Goal: Information Seeking & Learning: Check status

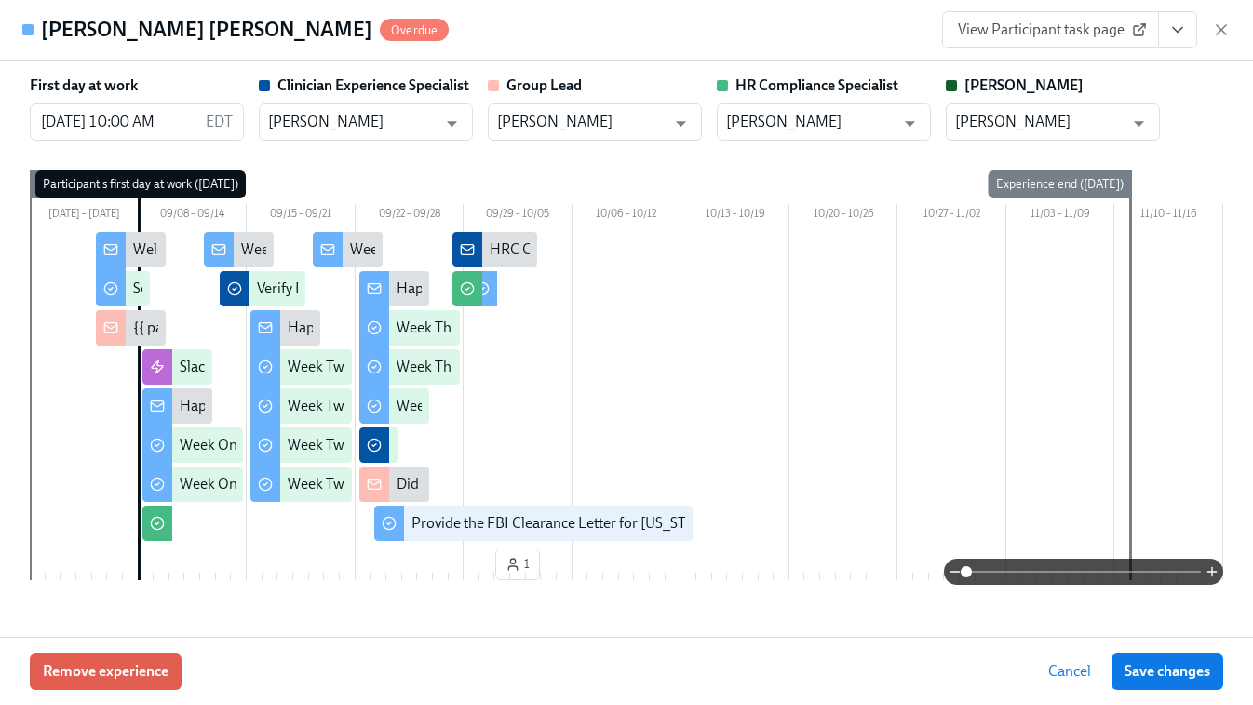
scroll to position [473, 0]
click at [1219, 37] on icon "button" at bounding box center [1221, 29] width 19 height 19
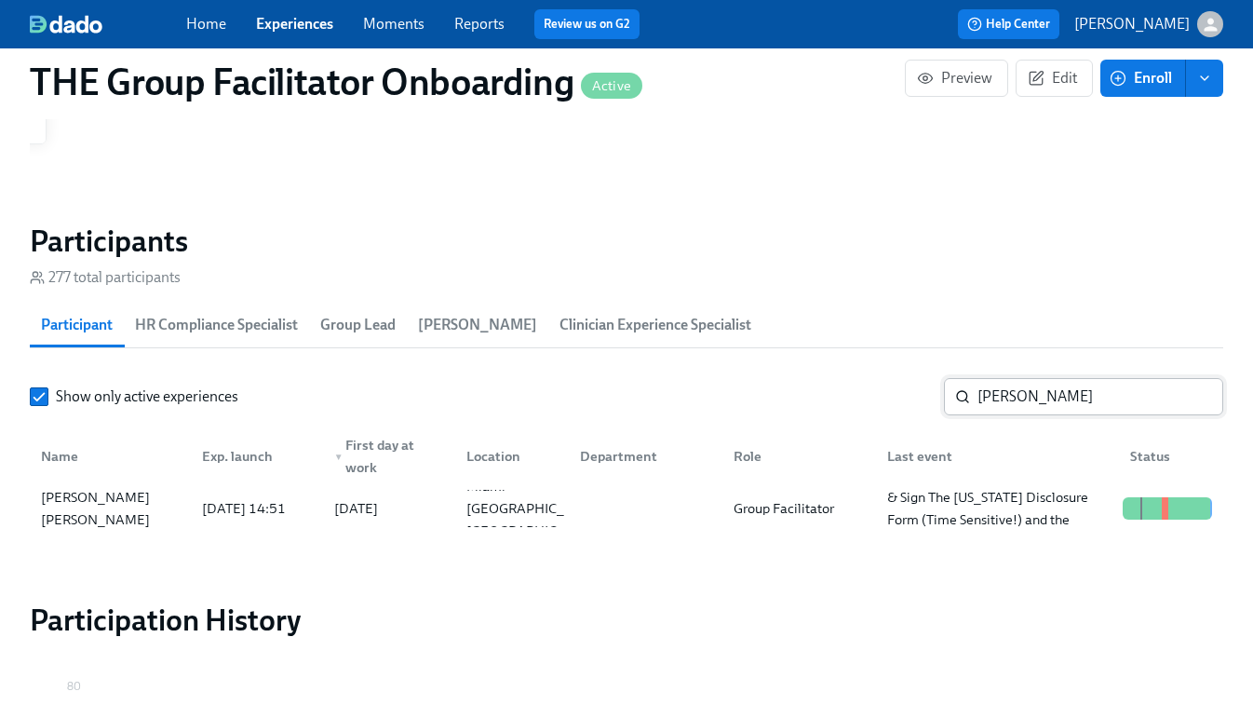
click at [1031, 409] on input "[PERSON_NAME]" at bounding box center [1100, 396] width 246 height 37
paste input "[PERSON_NAME]"
type input "[PERSON_NAME]"
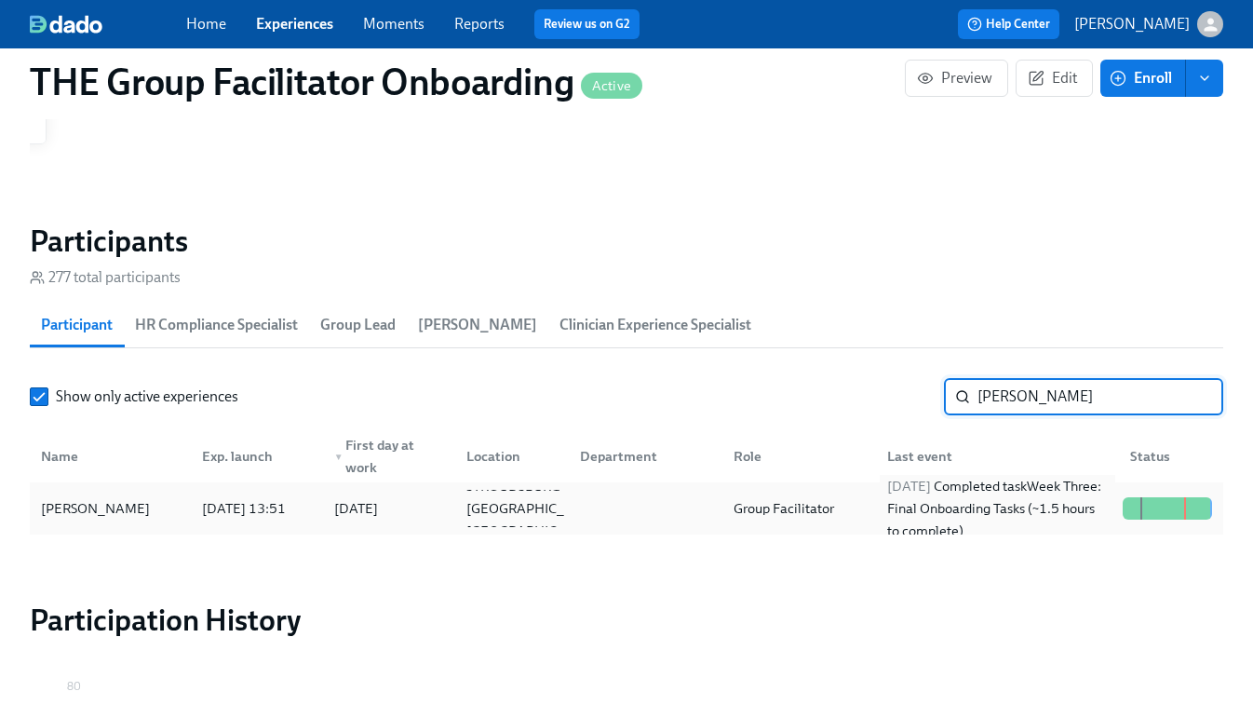
click at [905, 512] on div "[DATE] Completed task Week Three: Final Onboarding Tasks (~1.5 hours to complet…" at bounding box center [996, 508] width 235 height 67
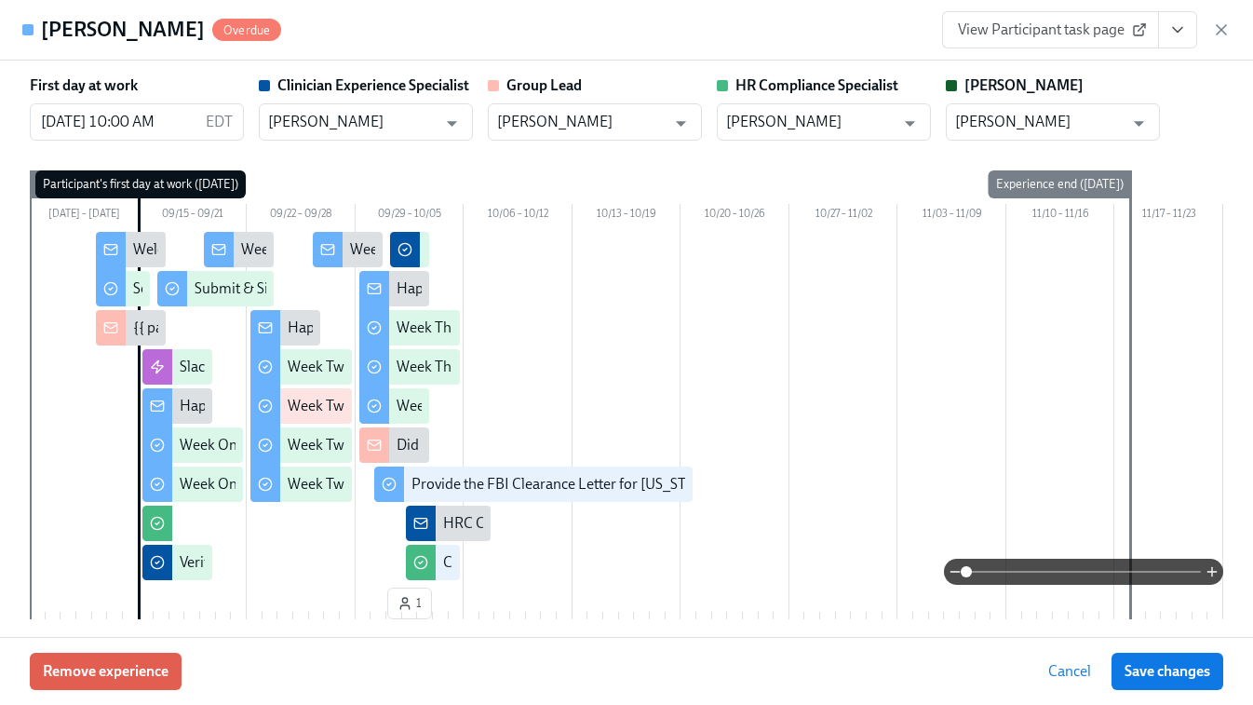
click at [1080, 31] on span "View Participant task page" at bounding box center [1050, 29] width 185 height 19
click at [1179, 23] on icon "View task page" at bounding box center [1177, 29] width 19 height 19
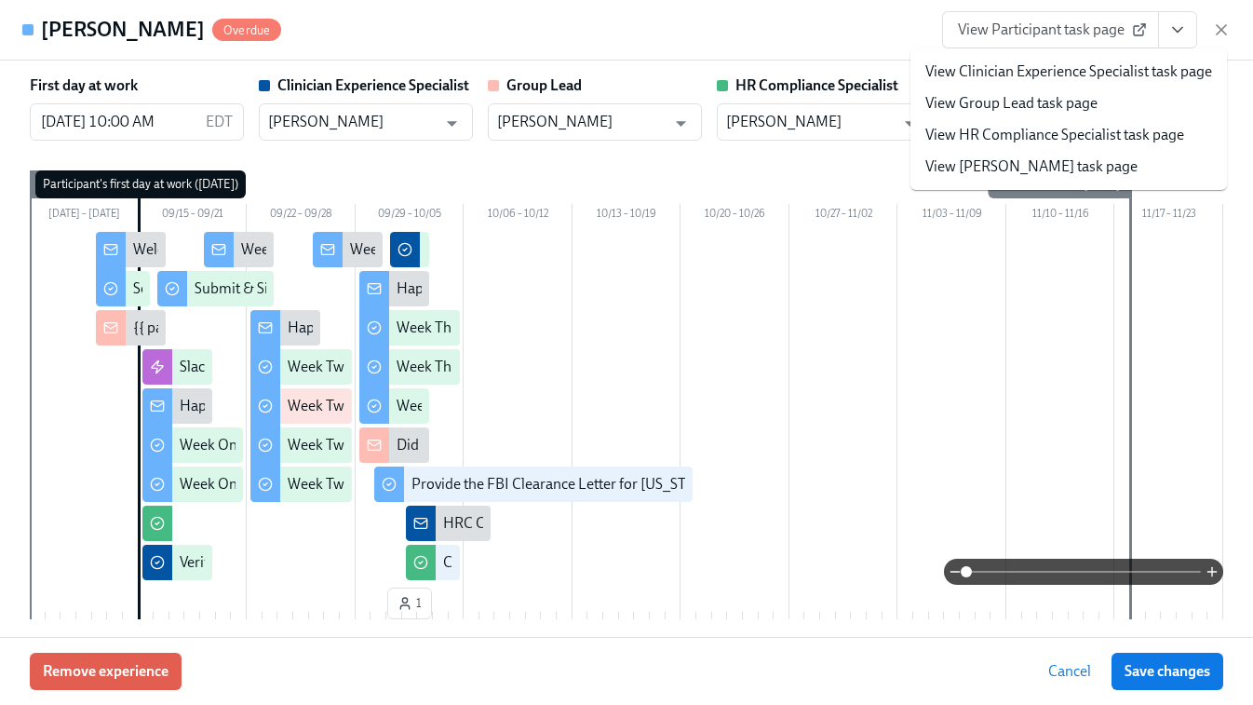
click at [1034, 129] on link "View HR Compliance Specialist task page" at bounding box center [1054, 135] width 259 height 20
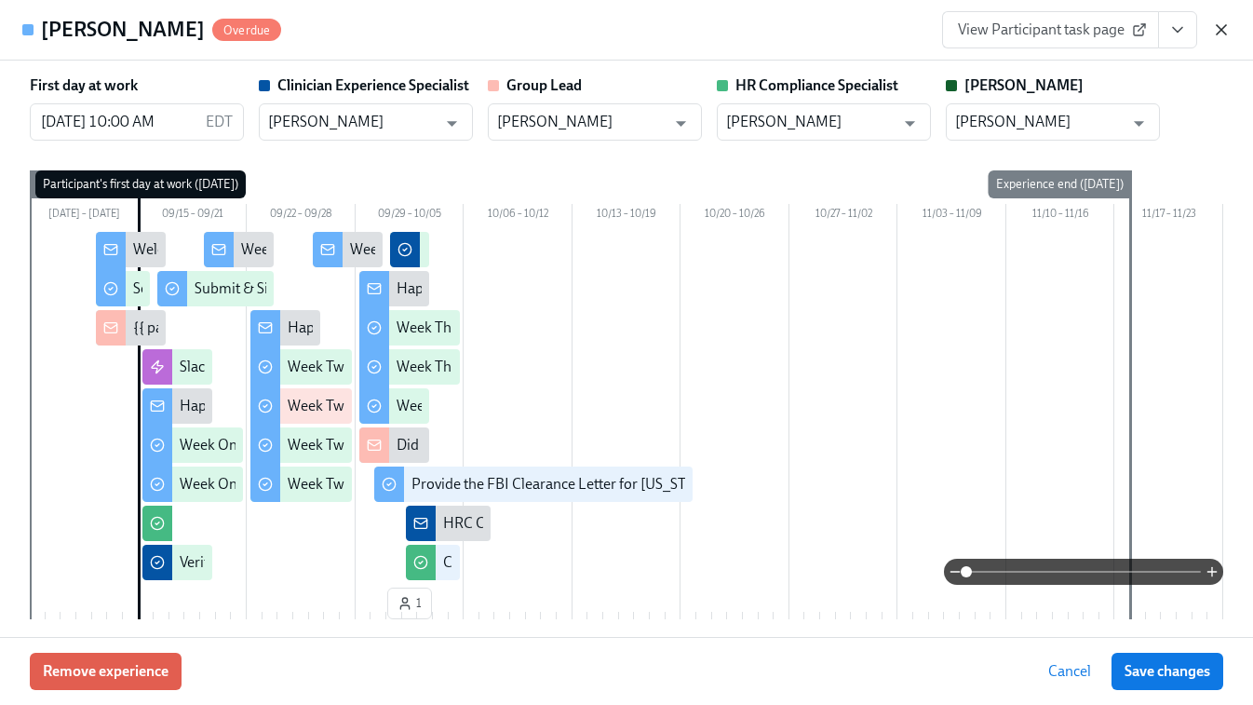
click at [1220, 28] on icon "button" at bounding box center [1221, 29] width 19 height 19
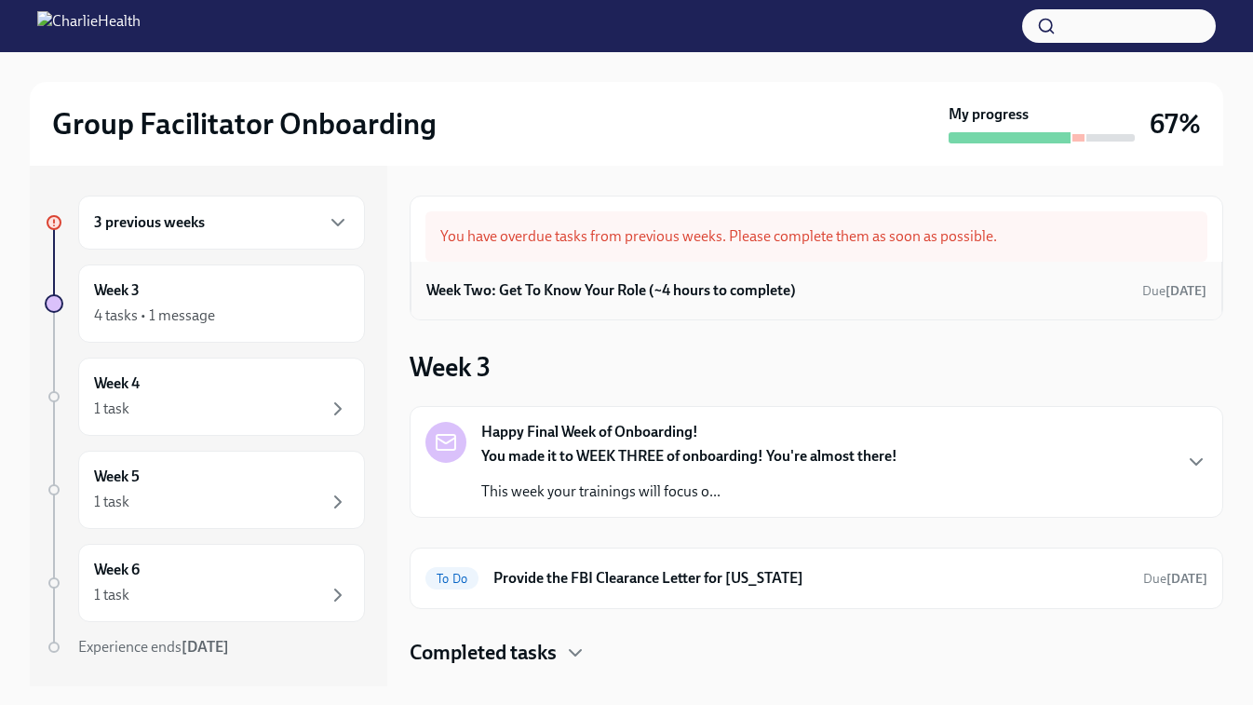
click at [787, 298] on h6 "Week Two: Get To Know Your Role (~4 hours to complete)" at bounding box center [610, 290] width 369 height 20
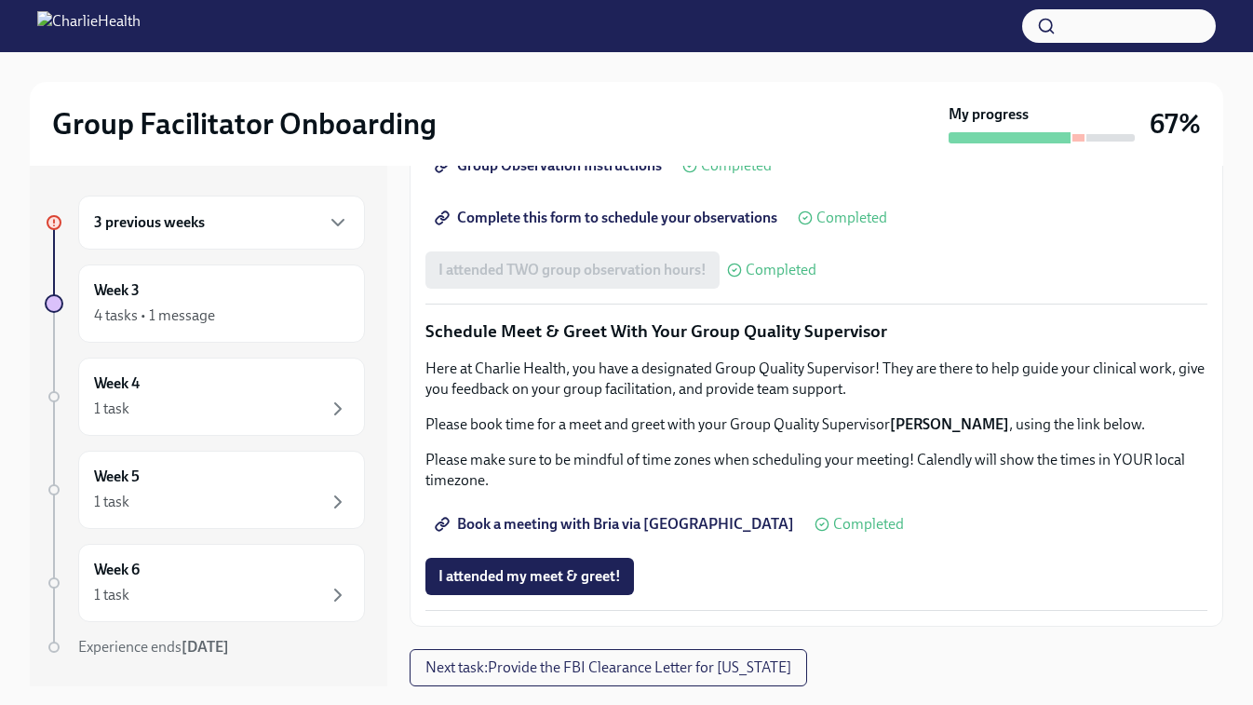
scroll to position [1782, 0]
